Goal: Task Accomplishment & Management: Use online tool/utility

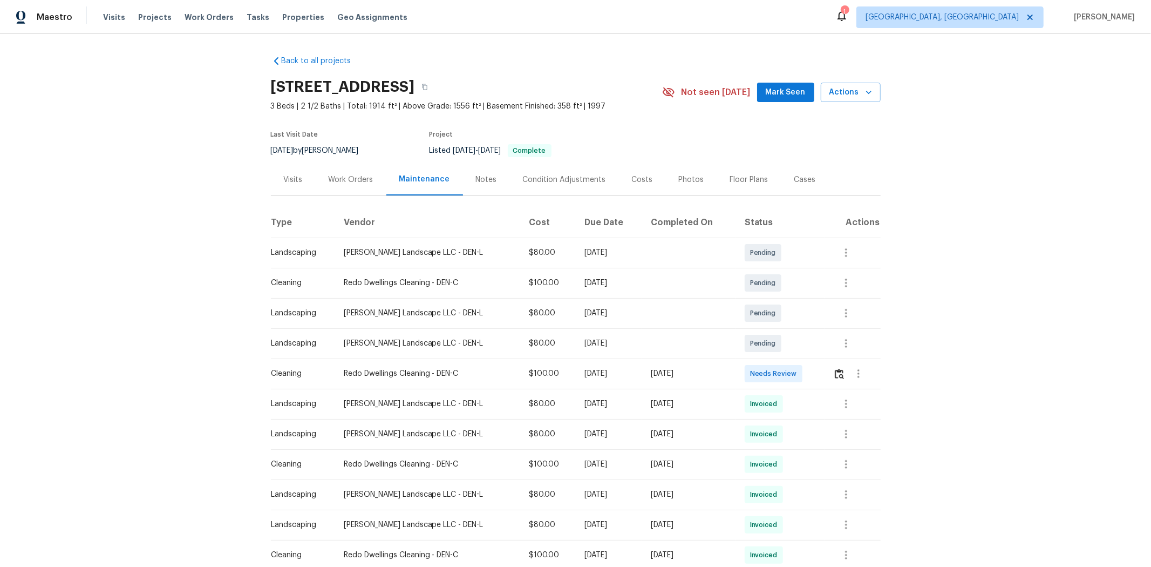
click at [818, 378] on td at bounding box center [852, 373] width 56 height 30
click at [818, 374] on img "button" at bounding box center [839, 374] width 9 height 10
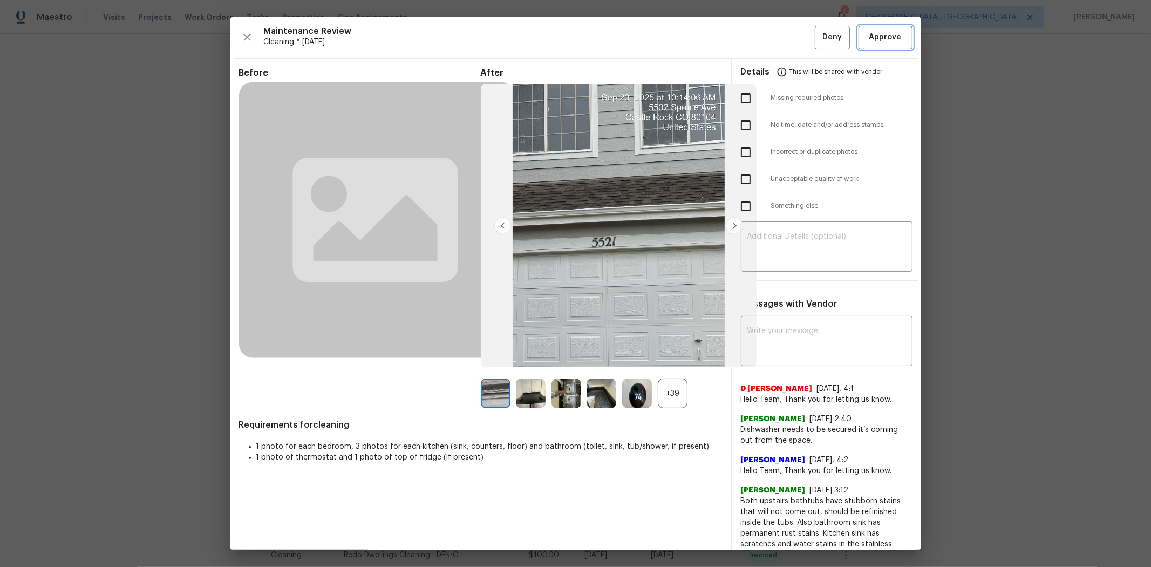
click at [818, 40] on span "Approve" at bounding box center [885, 37] width 32 height 13
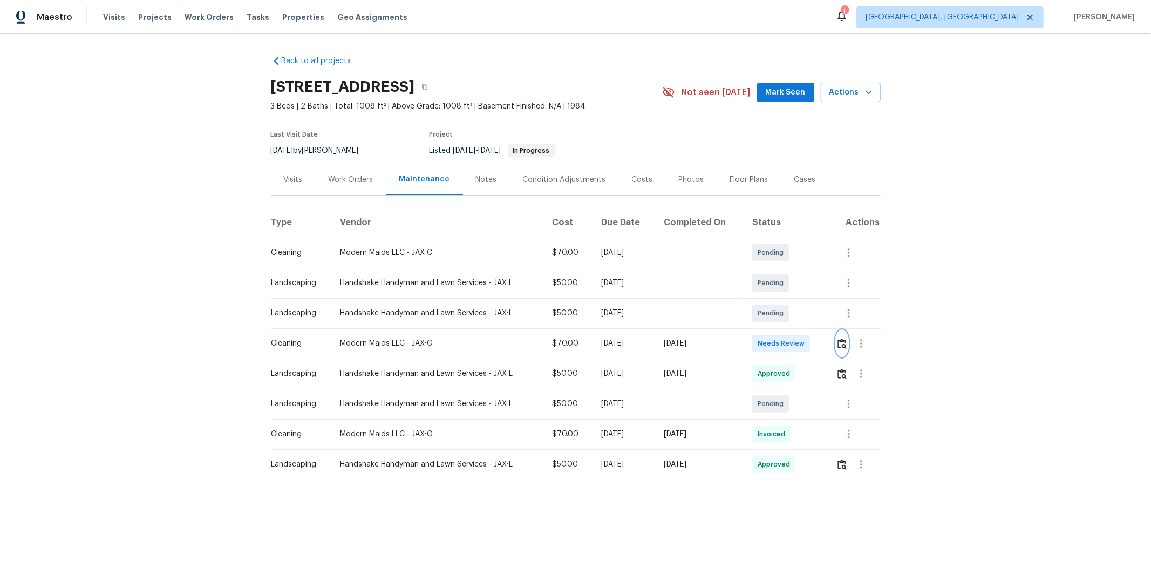
click at [818, 347] on img "button" at bounding box center [841, 343] width 9 height 10
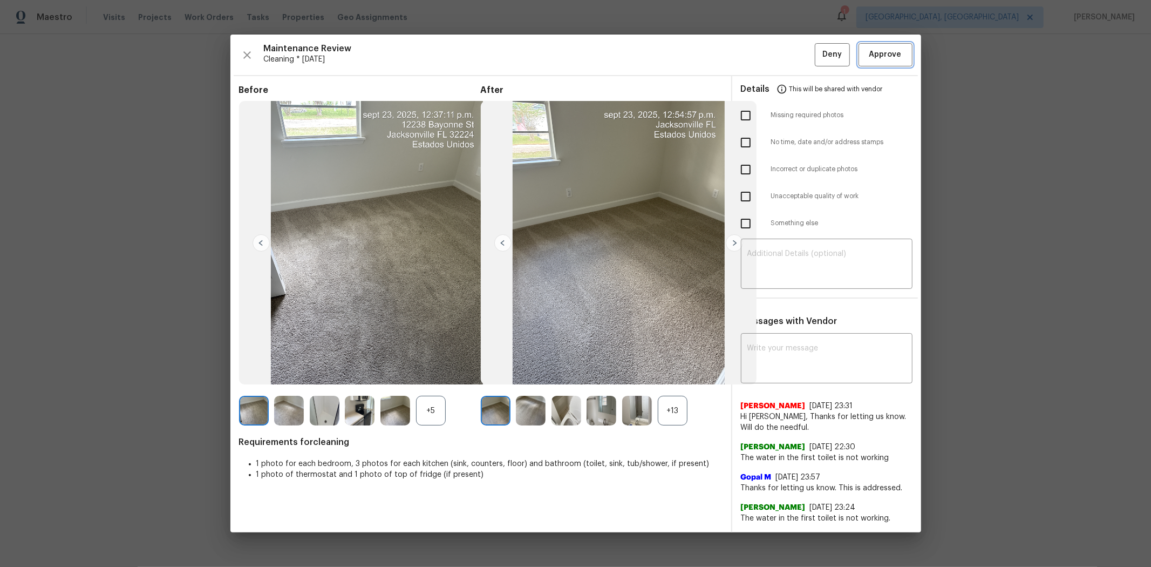
drag, startPoint x: 865, startPoint y: 61, endPoint x: 871, endPoint y: 60, distance: 5.4
click at [818, 60] on button "Approve" at bounding box center [885, 54] width 54 height 23
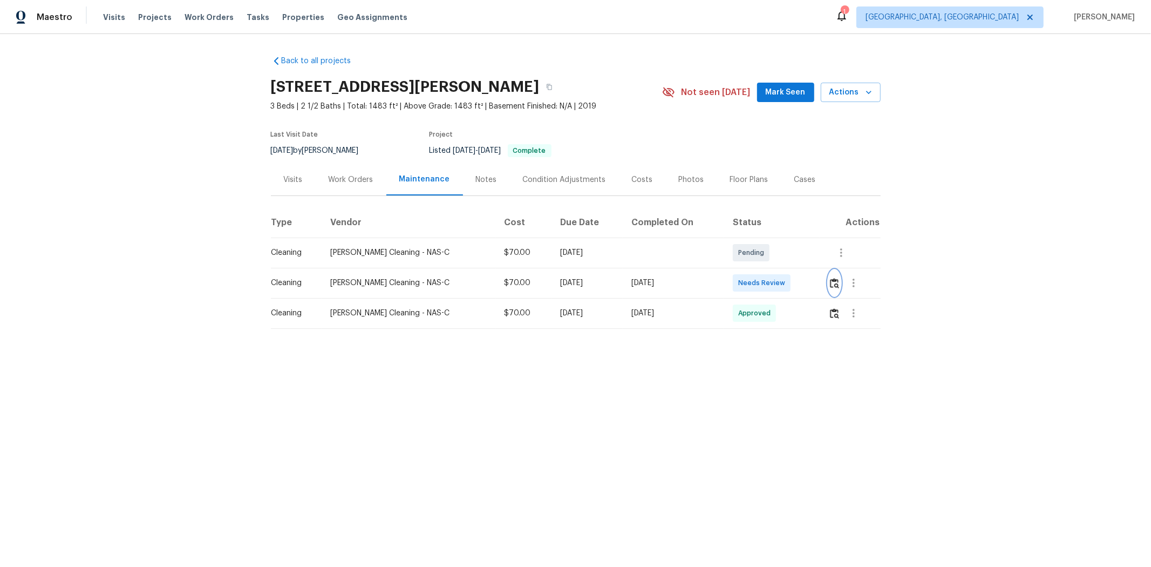
click at [818, 279] on img "button" at bounding box center [834, 283] width 9 height 10
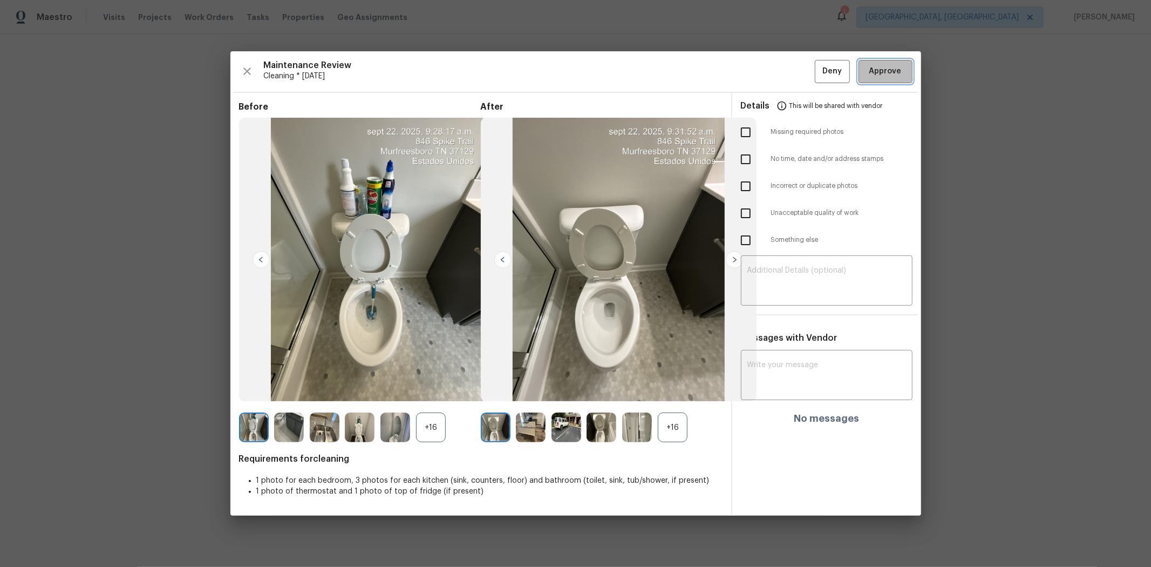
click at [818, 66] on span "Approve" at bounding box center [885, 71] width 32 height 13
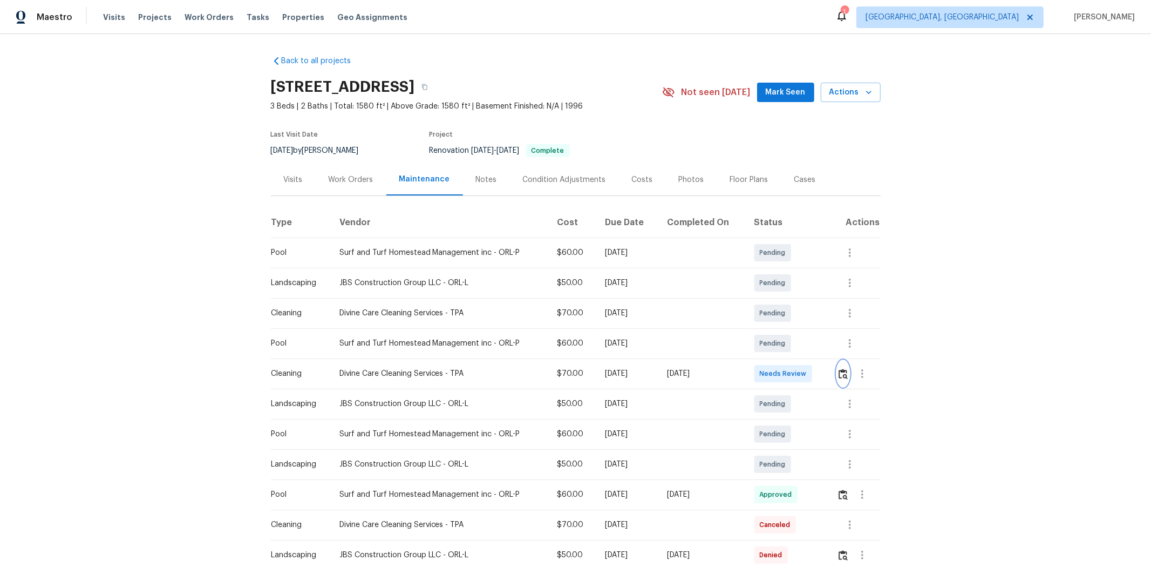
click at [818, 371] on img "button" at bounding box center [842, 374] width 9 height 10
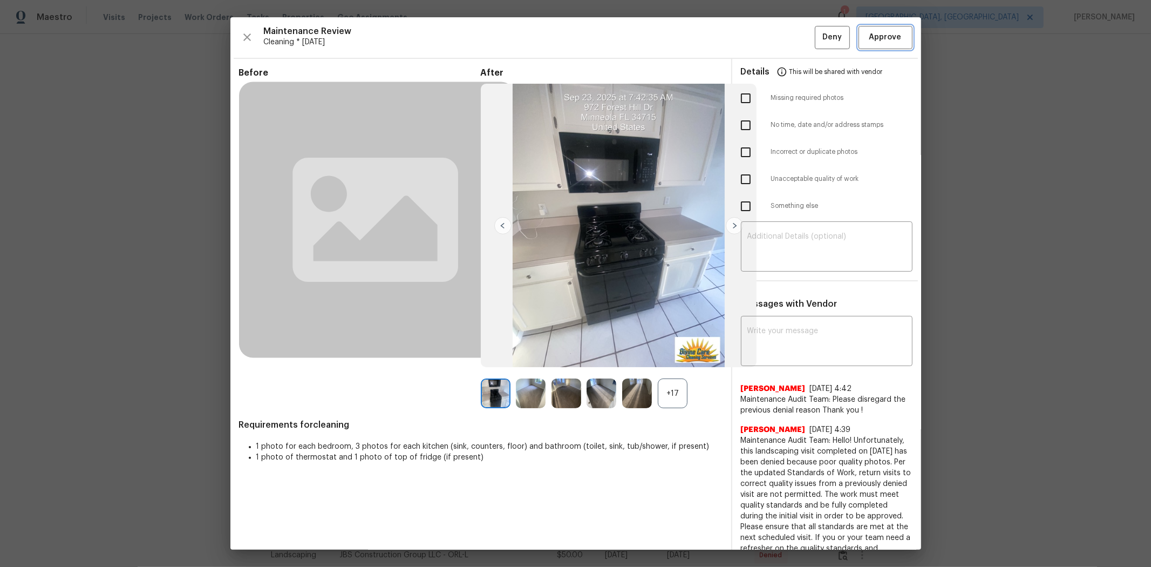
click at [818, 44] on span "Approve" at bounding box center [885, 37] width 32 height 13
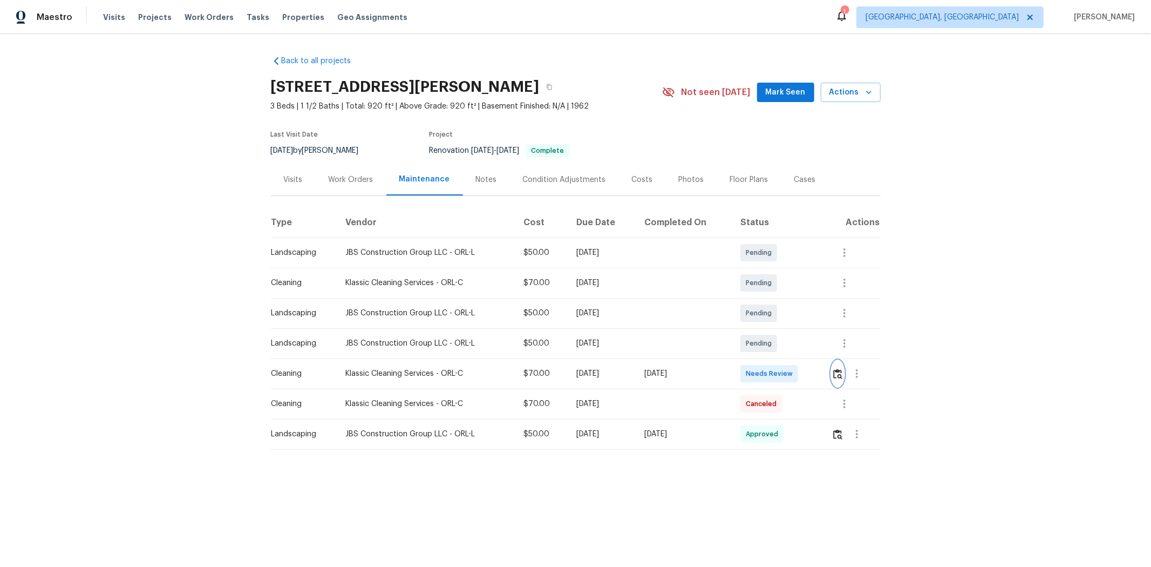
click at [818, 376] on img "button" at bounding box center [837, 374] width 9 height 10
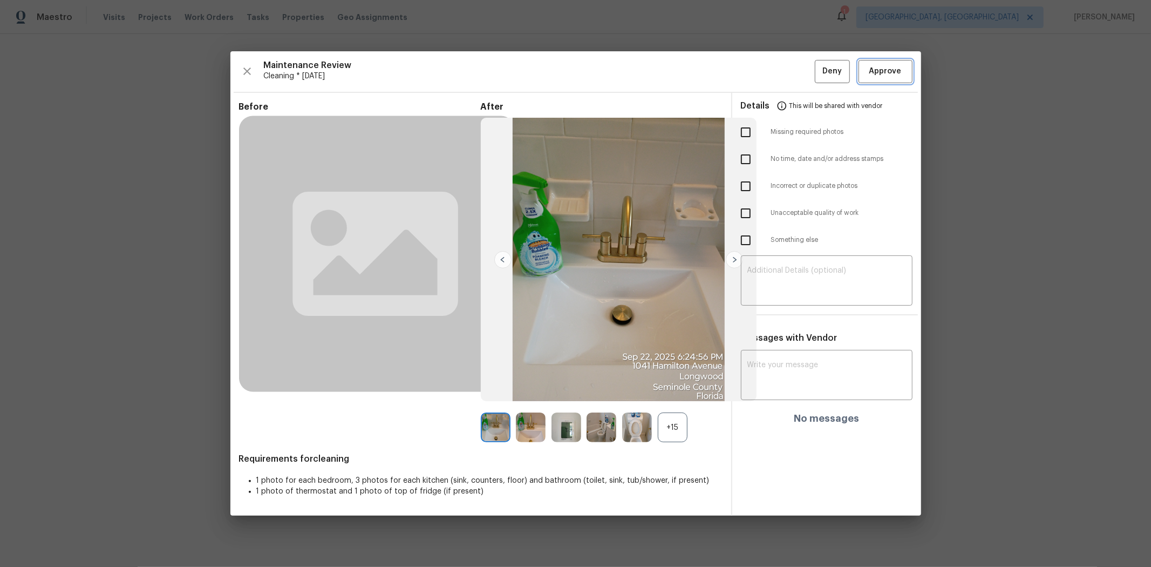
drag, startPoint x: 882, startPoint y: 78, endPoint x: 893, endPoint y: 57, distance: 24.1
click at [818, 79] on button "Approve" at bounding box center [885, 71] width 54 height 23
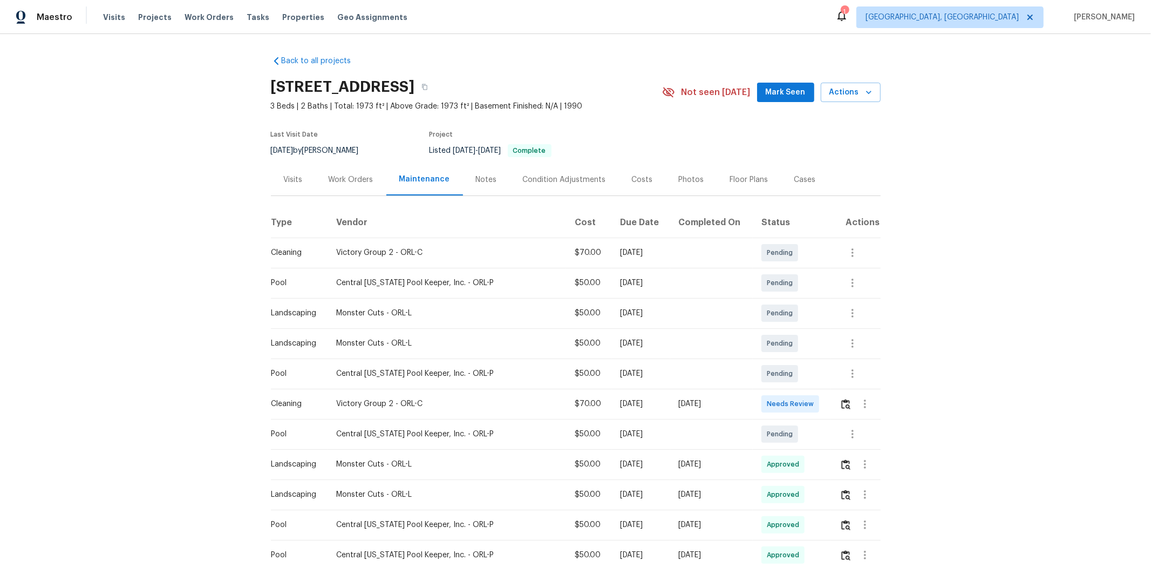
click at [818, 379] on td at bounding box center [856, 403] width 50 height 30
click at [818, 379] on img "button" at bounding box center [845, 404] width 9 height 10
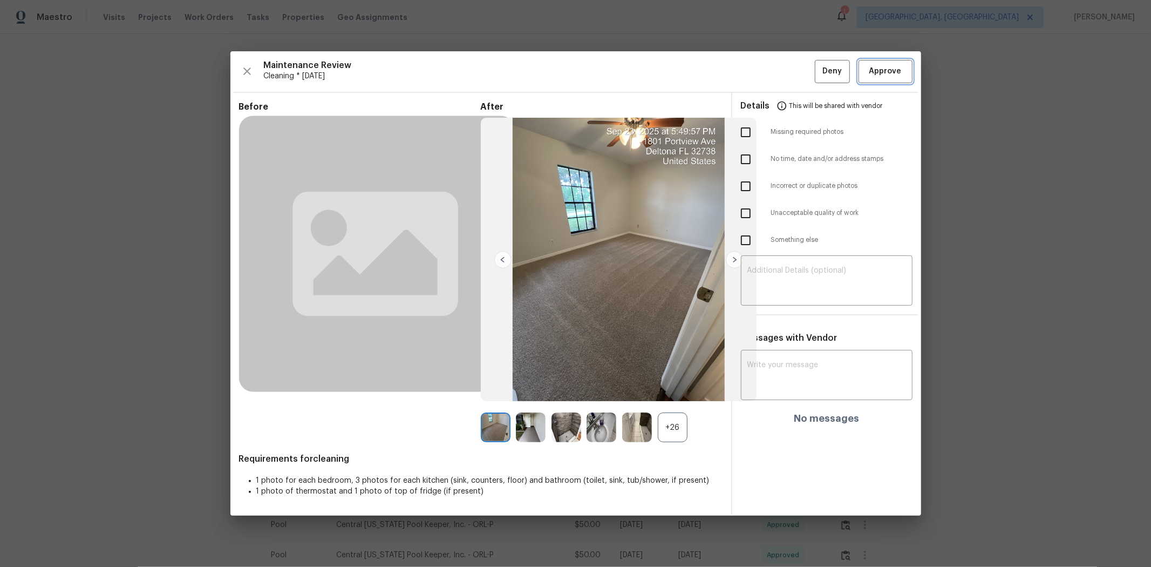
click at [818, 67] on span "Approve" at bounding box center [885, 71] width 32 height 13
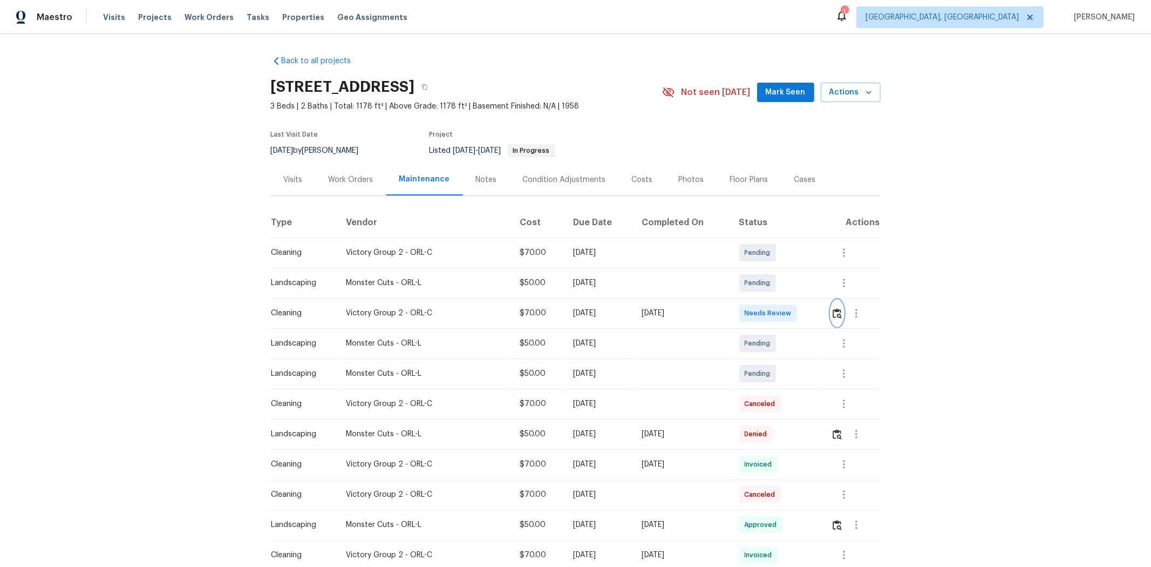
click at [818, 313] on img "button" at bounding box center [837, 313] width 9 height 10
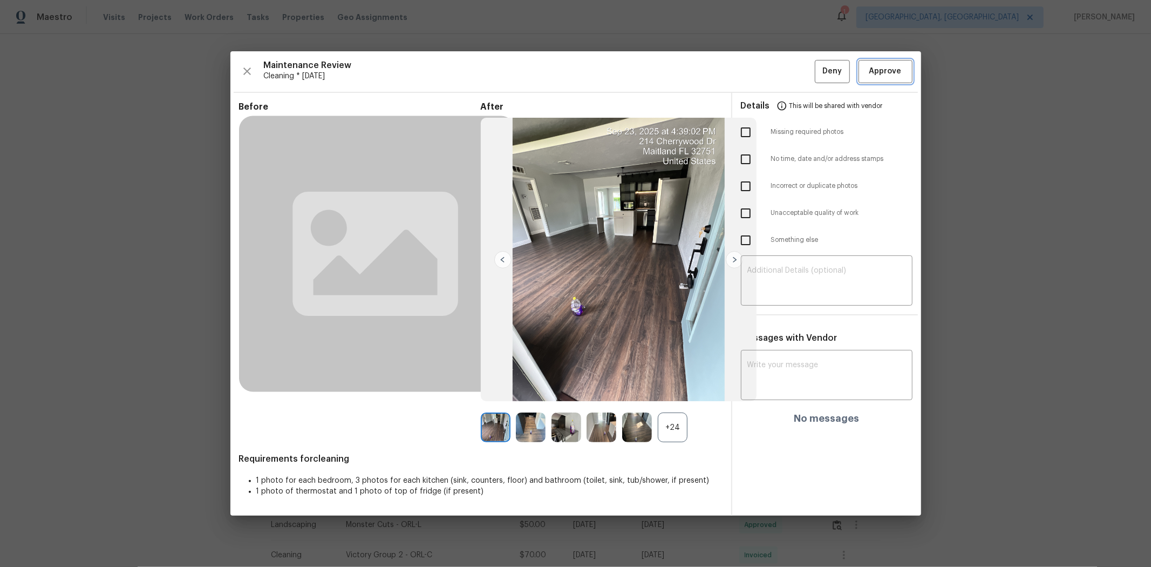
drag, startPoint x: 896, startPoint y: 67, endPoint x: 901, endPoint y: 70, distance: 6.3
click at [818, 67] on span "Approve" at bounding box center [885, 71] width 32 height 13
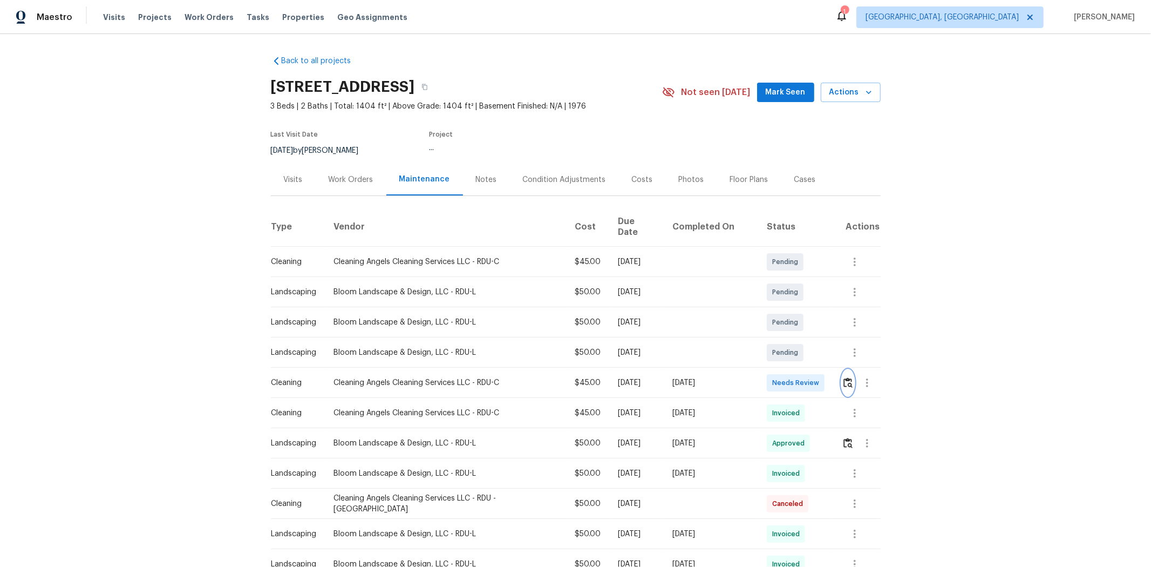
click at [818, 377] on img "button" at bounding box center [847, 382] width 9 height 10
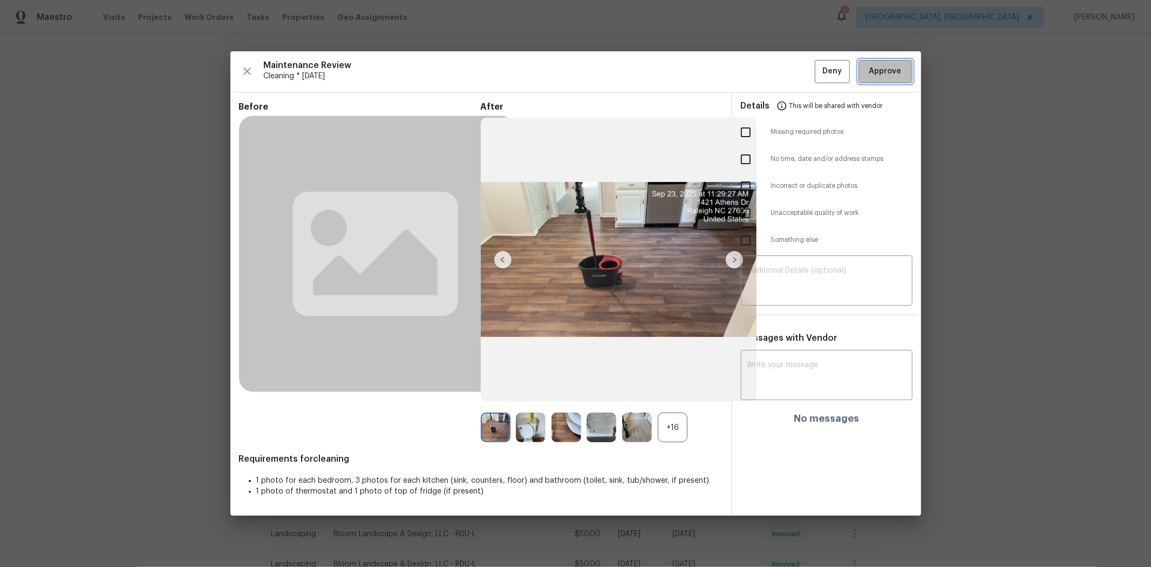
click at [818, 76] on span "Approve" at bounding box center [885, 71] width 32 height 13
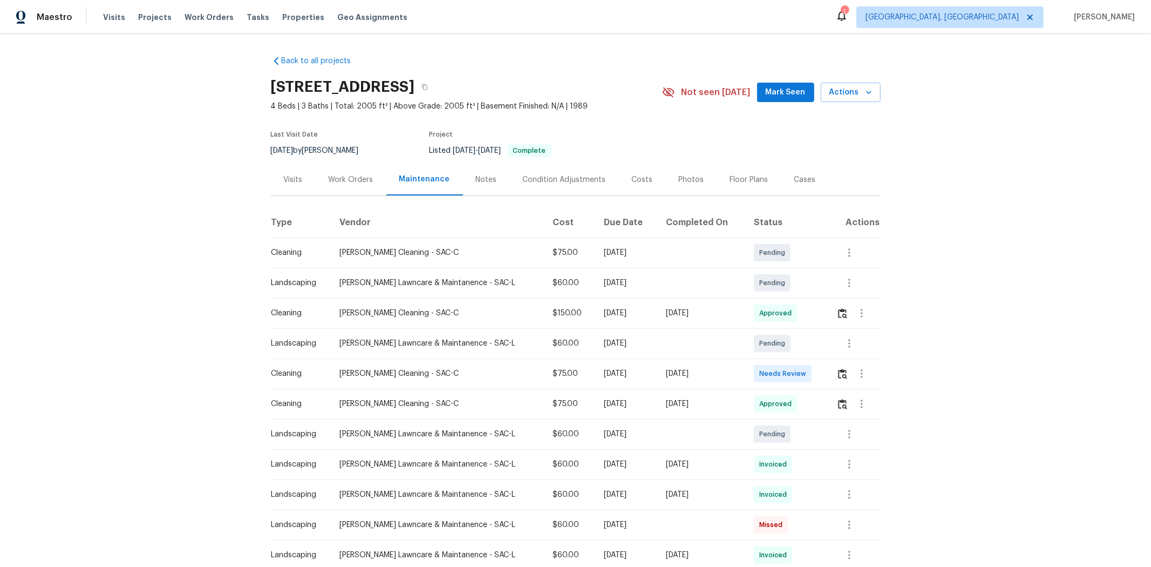
drag, startPoint x: 830, startPoint y: 371, endPoint x: 837, endPoint y: 376, distance: 8.2
click at [818, 373] on td at bounding box center [854, 373] width 52 height 30
click at [818, 376] on img "button" at bounding box center [842, 374] width 9 height 10
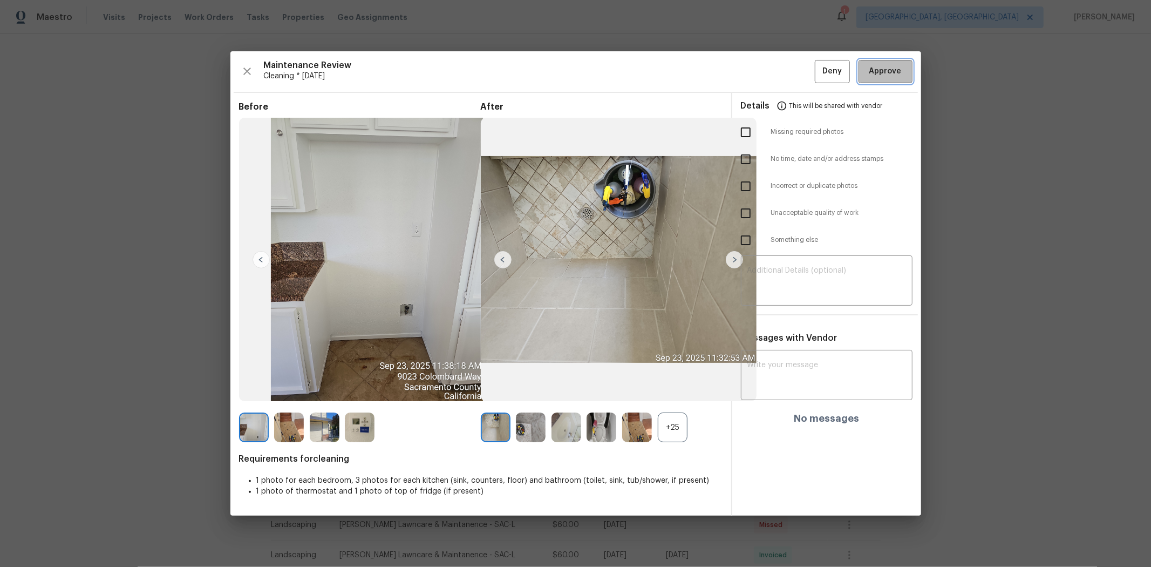
drag, startPoint x: 866, startPoint y: 60, endPoint x: 875, endPoint y: 69, distance: 12.2
click at [818, 60] on button "Approve" at bounding box center [885, 71] width 54 height 23
